Goal: Task Accomplishment & Management: Manage account settings

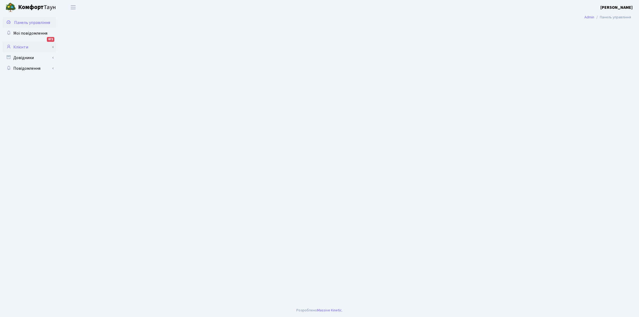
click at [20, 47] on link "Клієнти" at bounding box center [29, 47] width 53 height 11
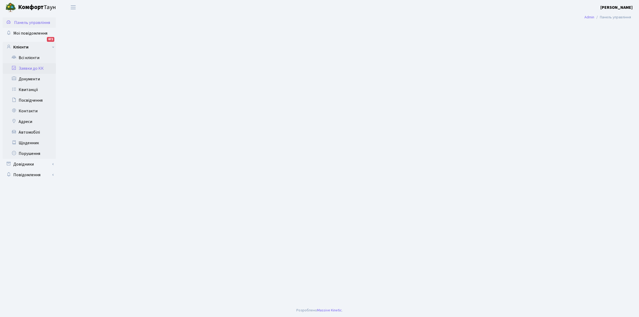
click at [28, 66] on link "Заявки до КК" at bounding box center [29, 68] width 53 height 11
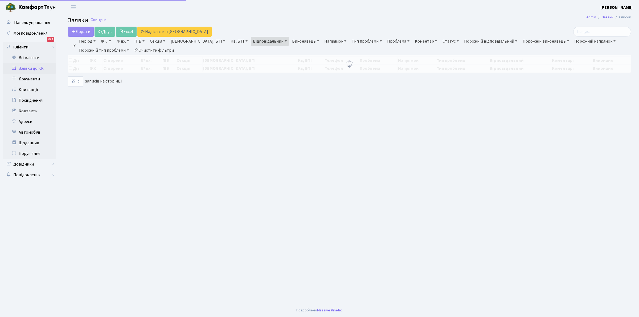
select select "25"
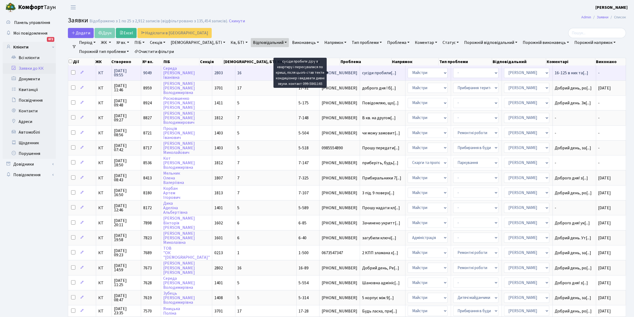
click at [362, 72] on span "сусіди пробили[...]" at bounding box center [379, 73] width 34 height 6
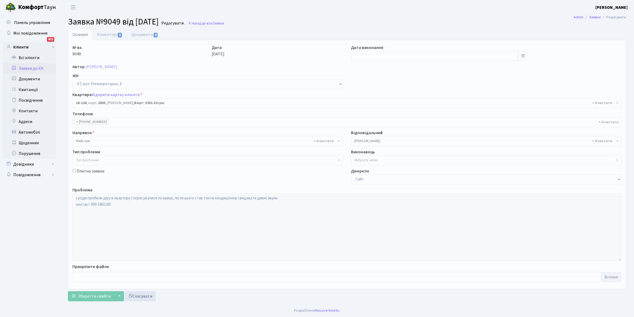
select select "8687"
click at [187, 67] on div "Автор Котенко Клара Леонідівна" at bounding box center [346, 67] width 557 height 6
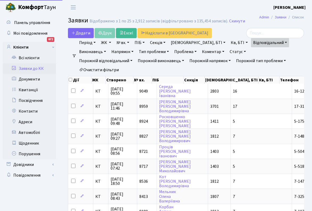
select select "25"
